Goal: Find contact information: Find contact information

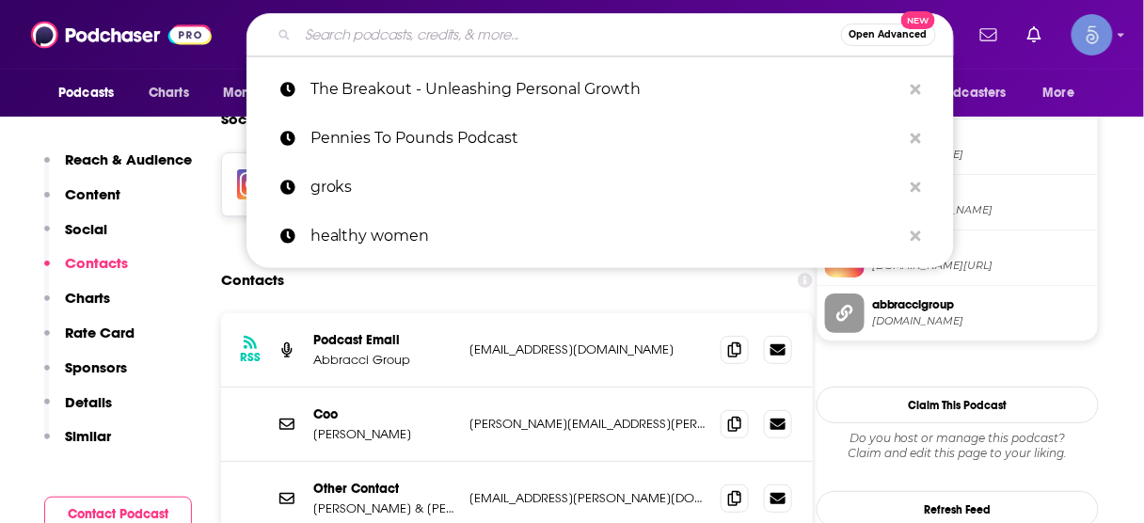
scroll to position [1705, 0]
type input "The Science of Personality Podcast"
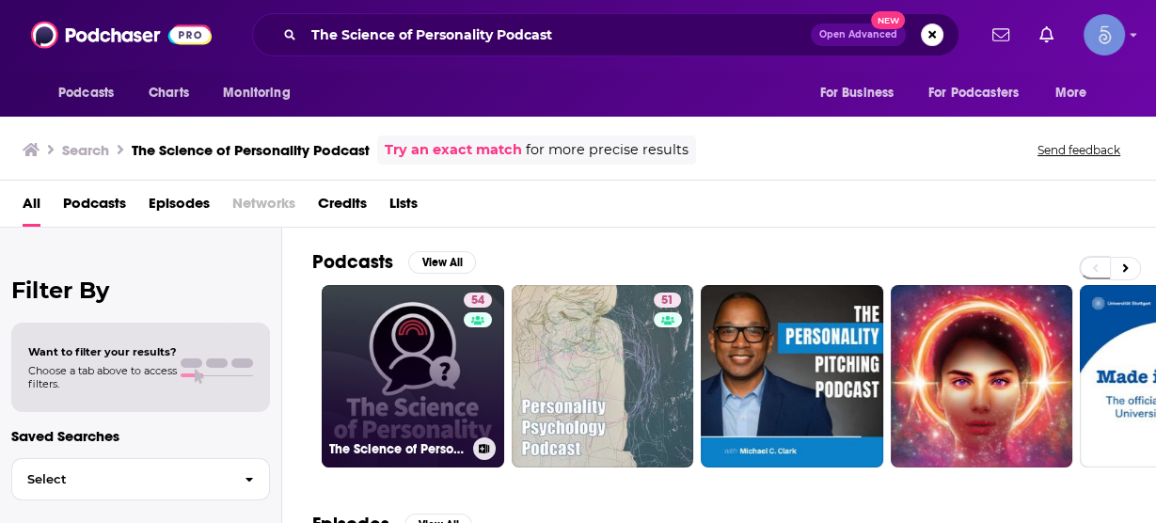
click at [430, 327] on link "54 The Science of Personality Podcast" at bounding box center [413, 376] width 182 height 182
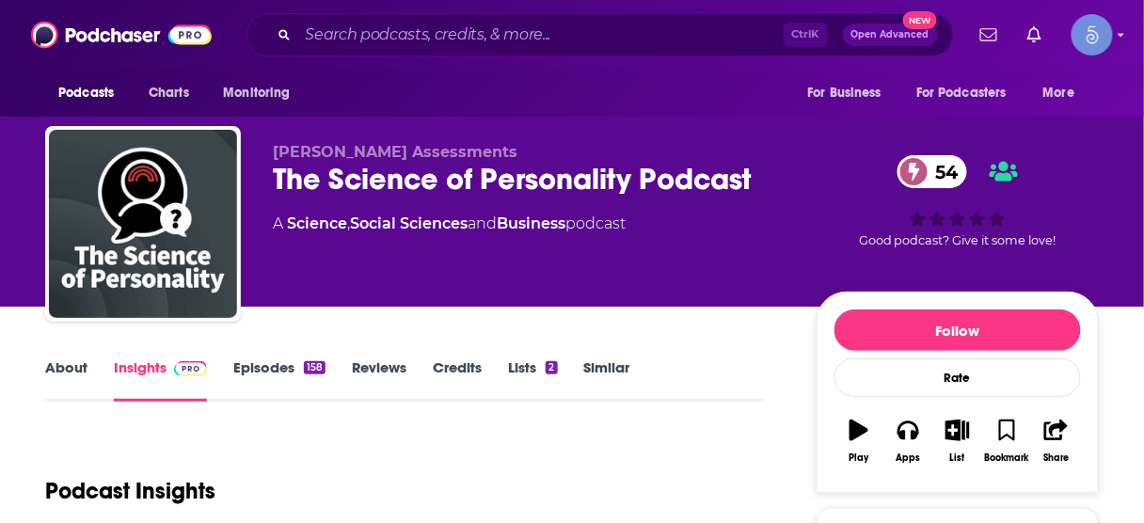
scroll to position [226, 0]
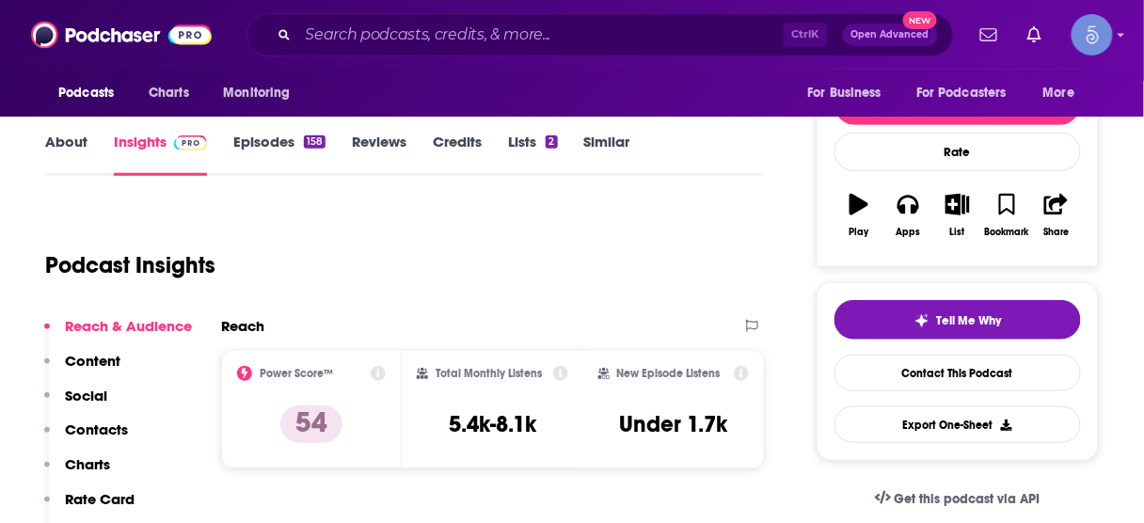
click at [98, 425] on p "Contacts" at bounding box center [96, 429] width 63 height 18
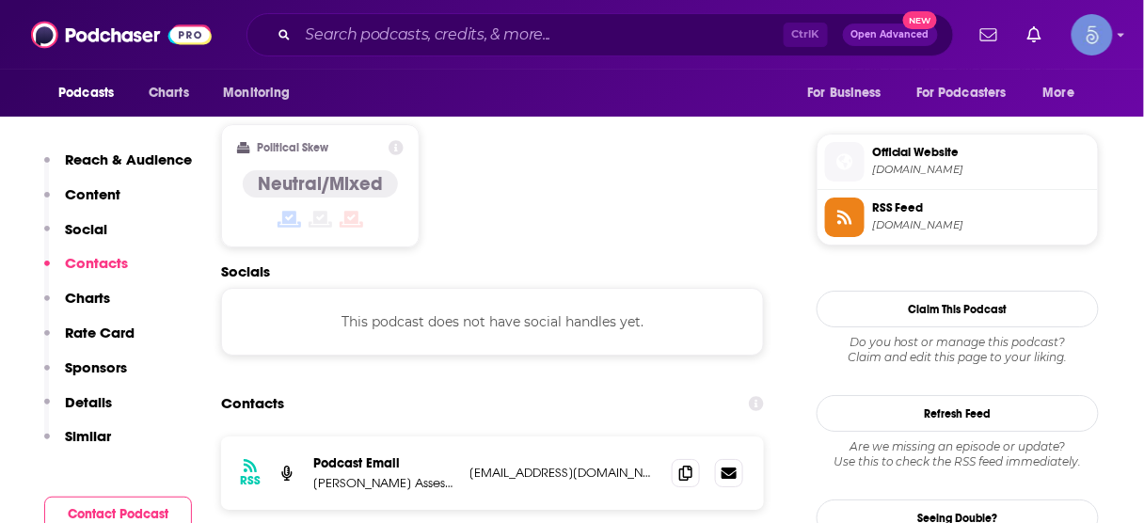
scroll to position [1521, 0]
